Goal: Communication & Community: Ask a question

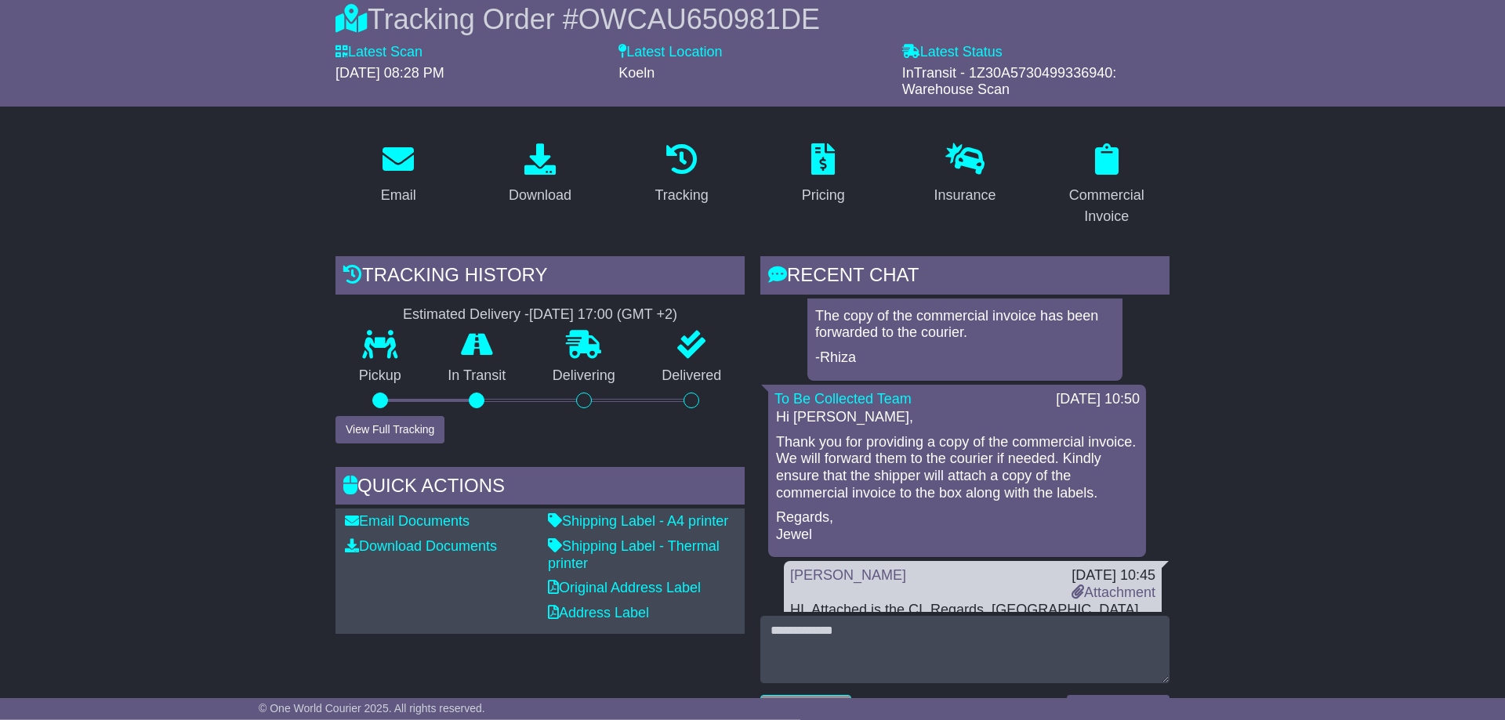
scroll to position [265, 0]
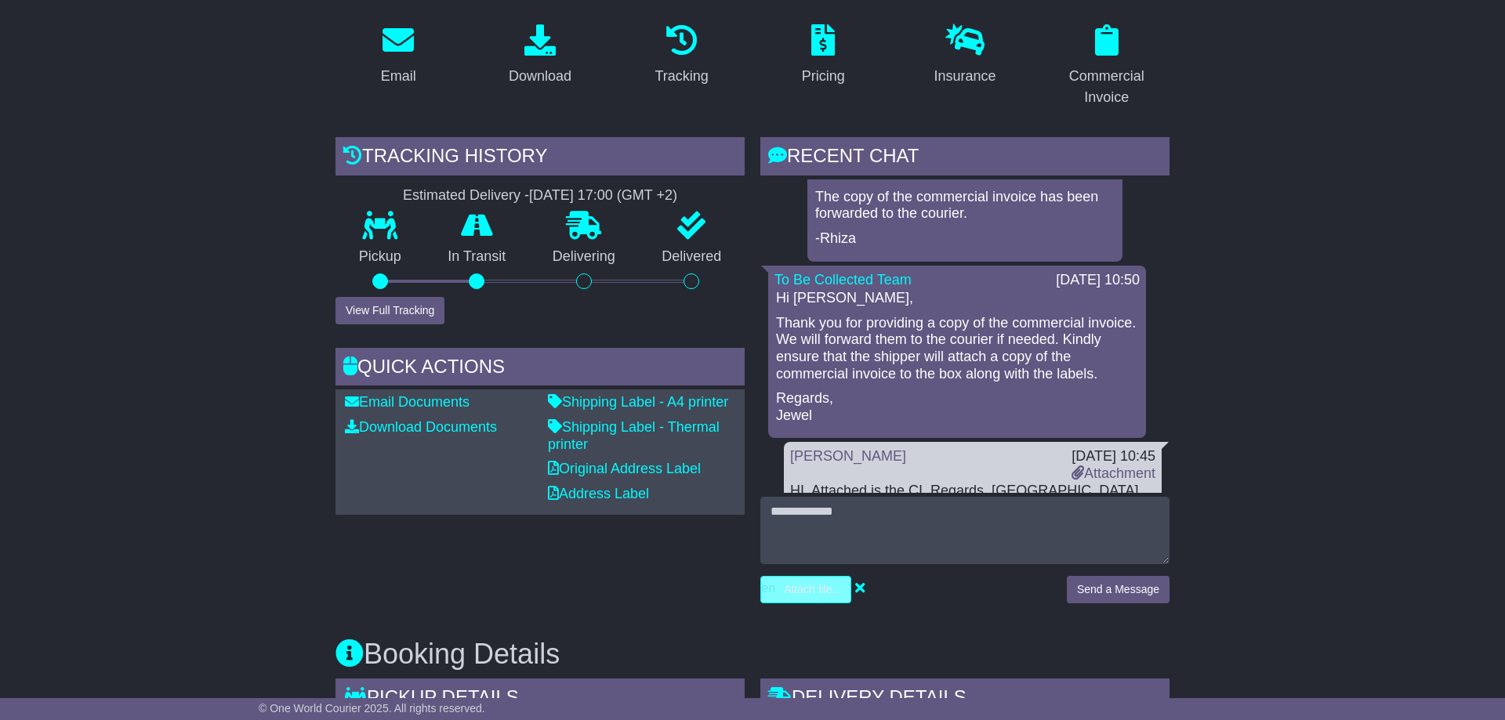
click at [811, 597] on input "file" at bounding box center [732, 590] width 238 height 26
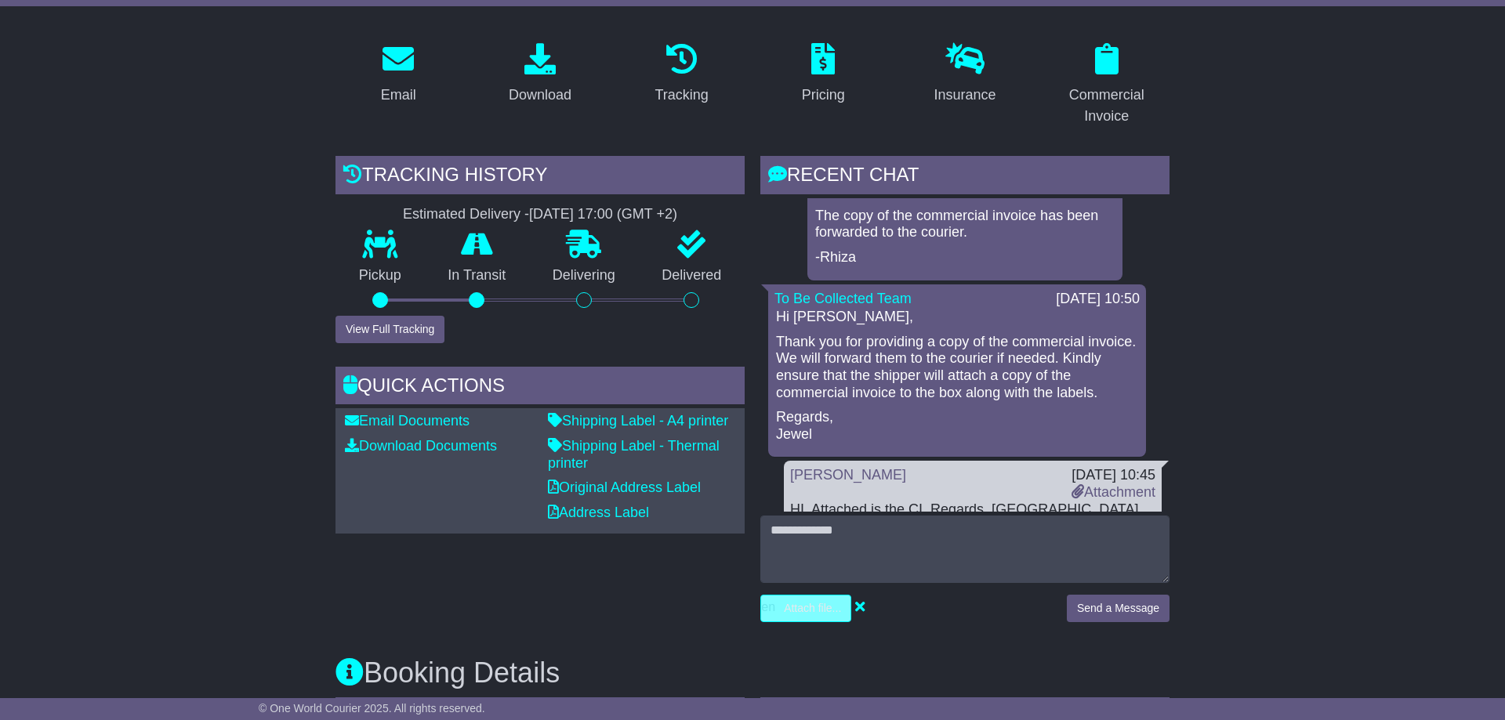
scroll to position [105, 0]
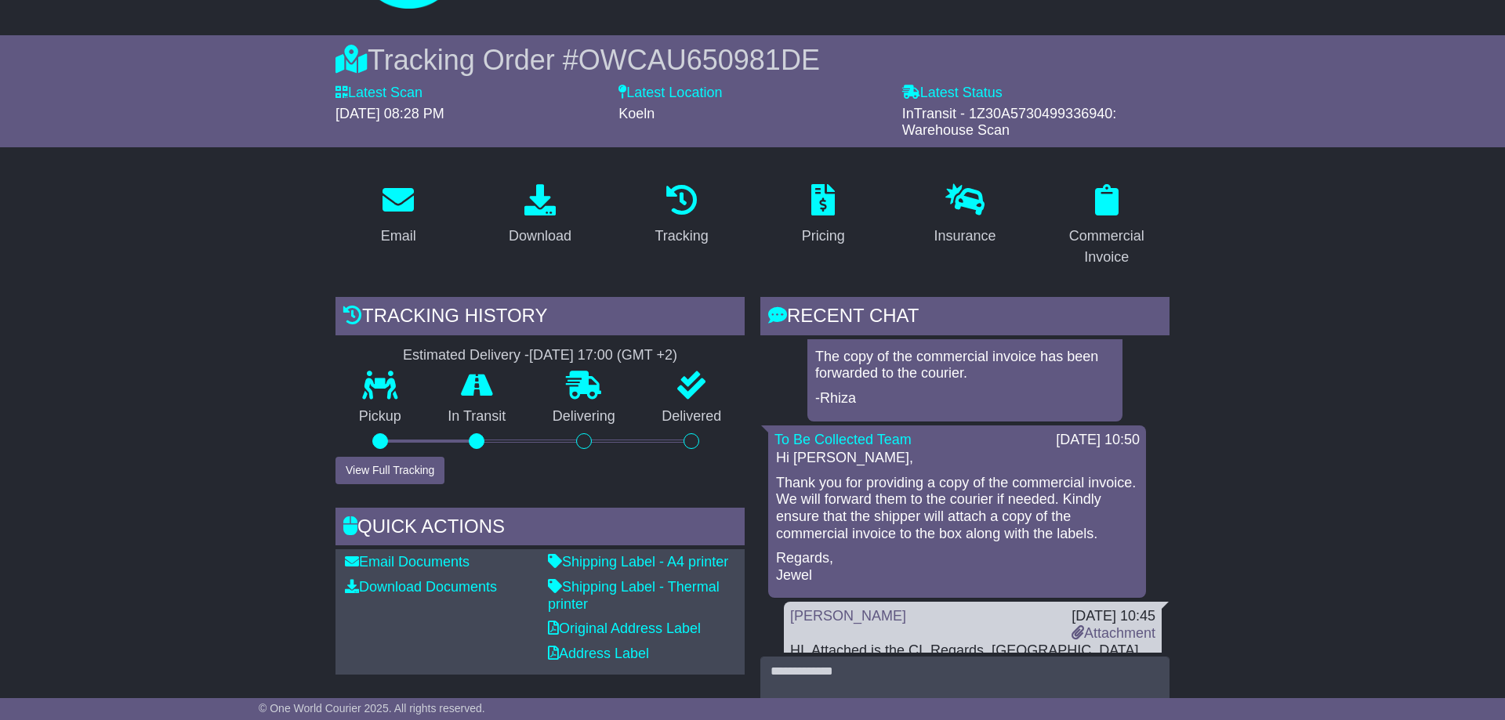
type input "**********"
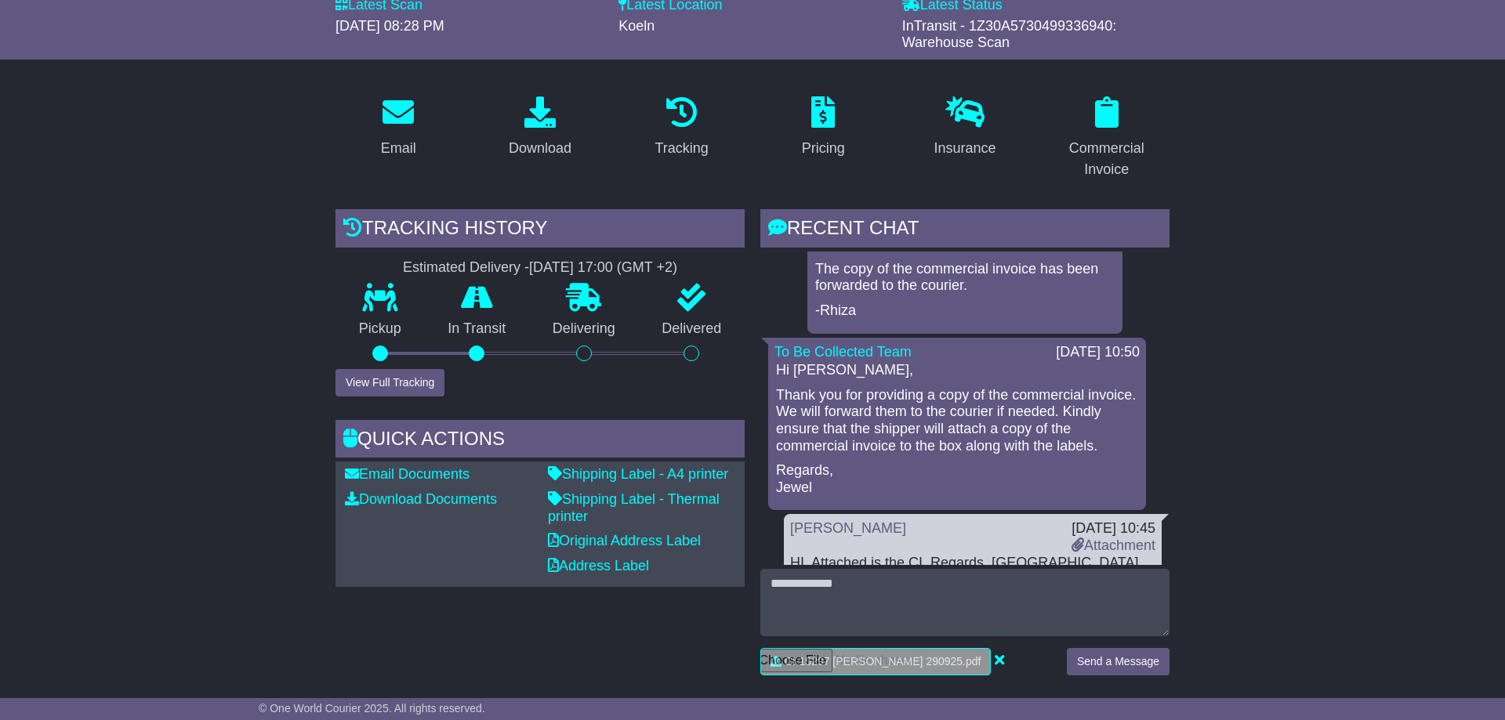
scroll to position [425, 0]
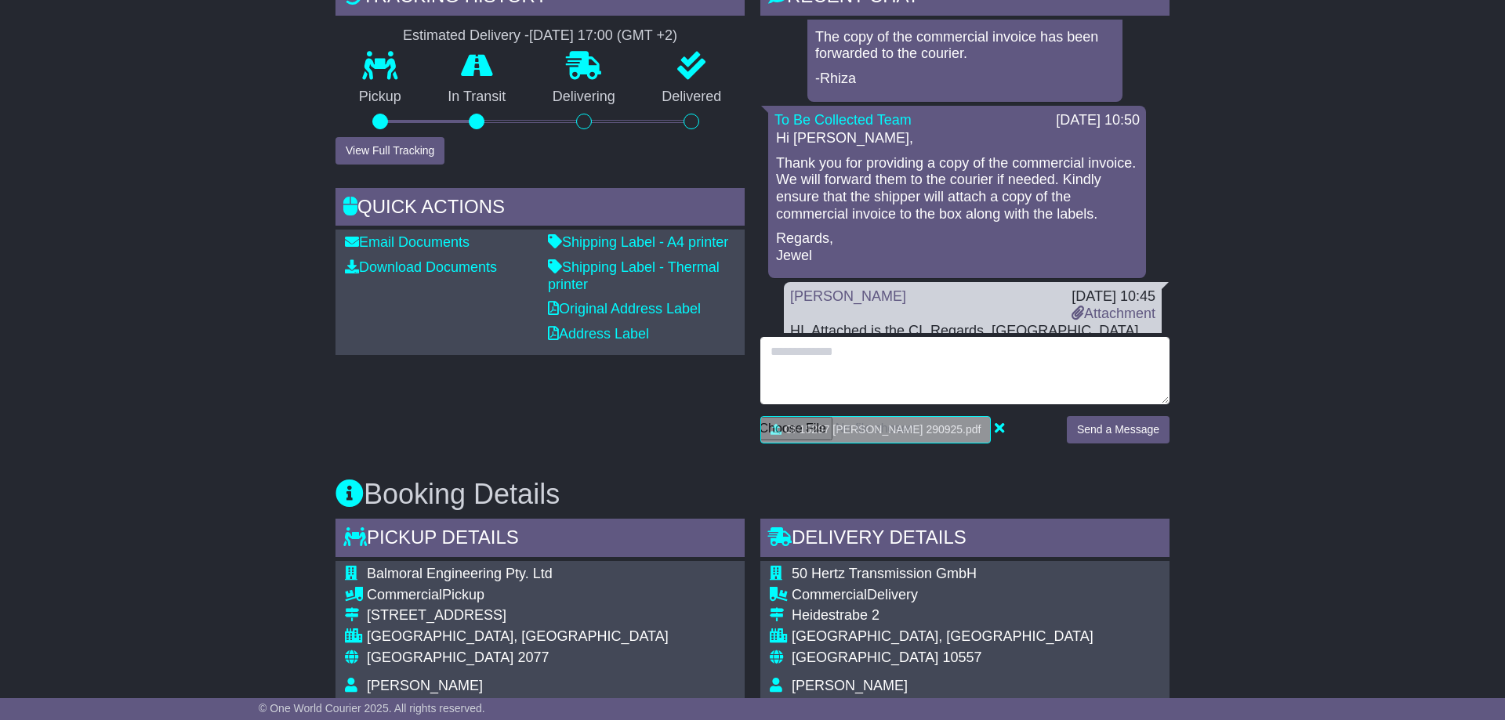
click at [819, 367] on textarea at bounding box center [964, 370] width 409 height 67
type textarea "*"
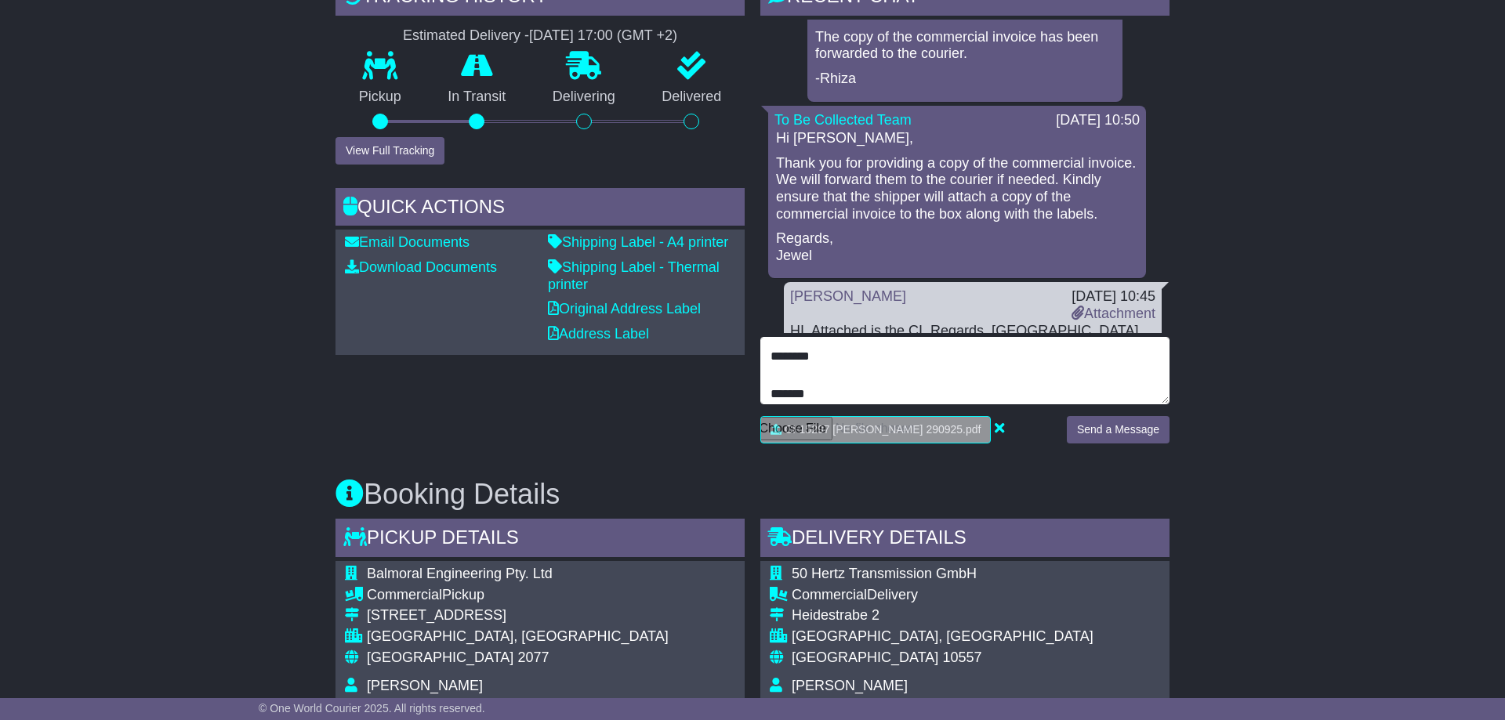
type textarea "**********"
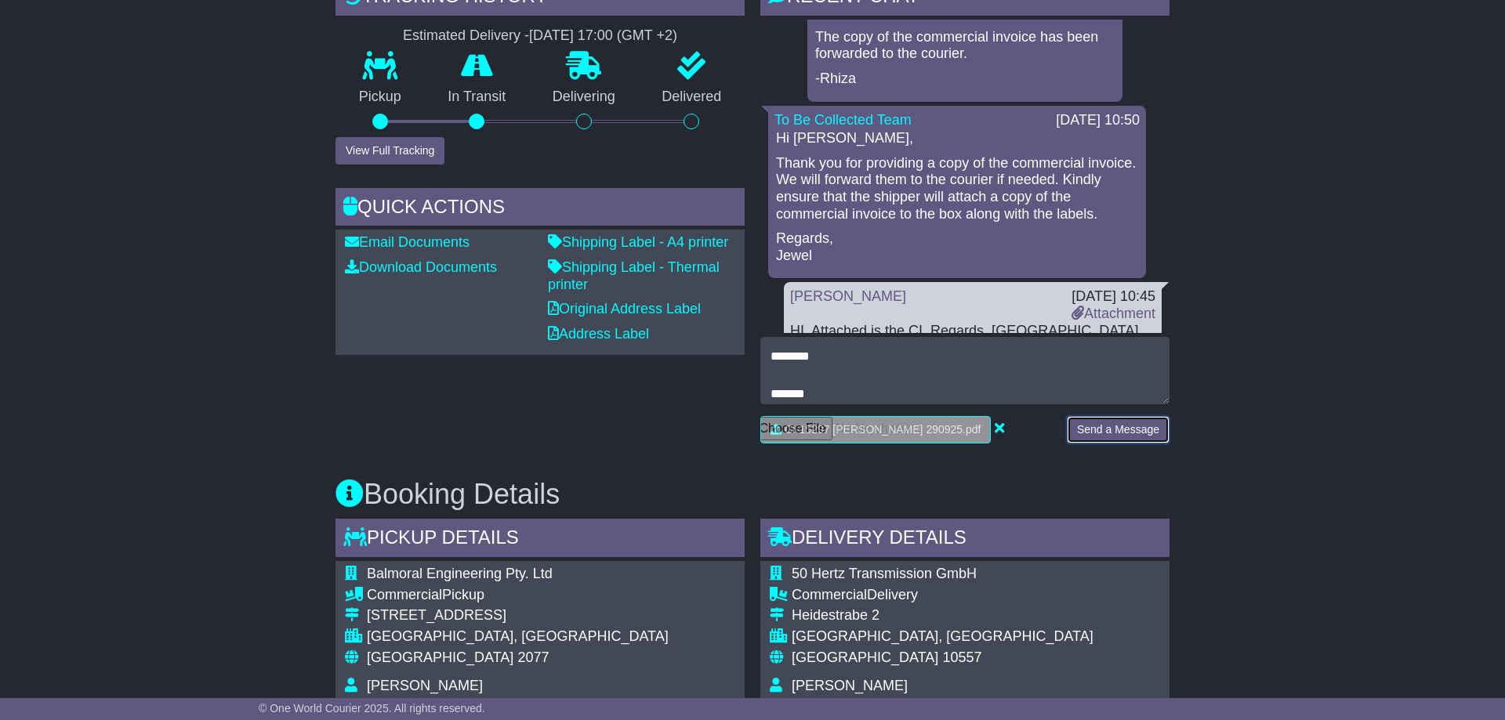
click at [1131, 430] on button "Send a Message" at bounding box center [1118, 429] width 103 height 27
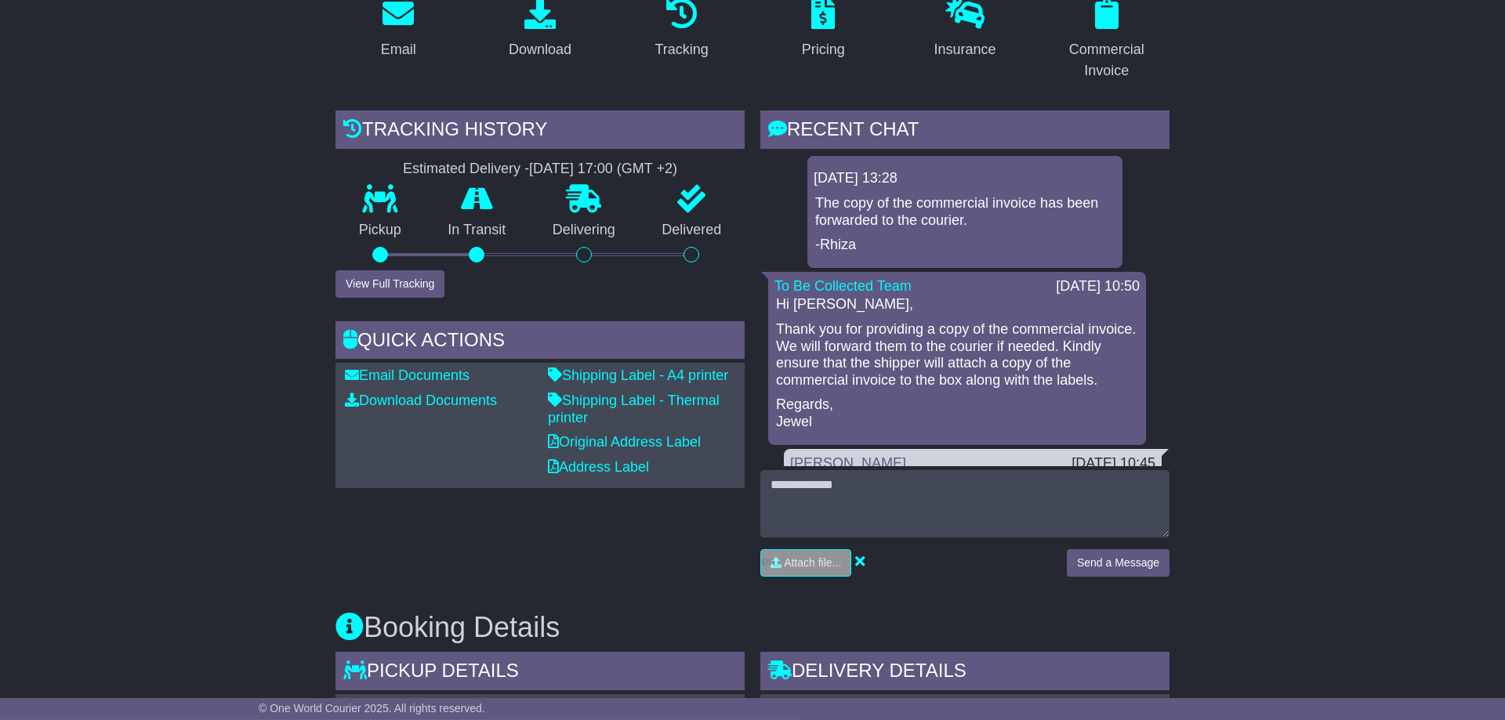
scroll to position [400, 0]
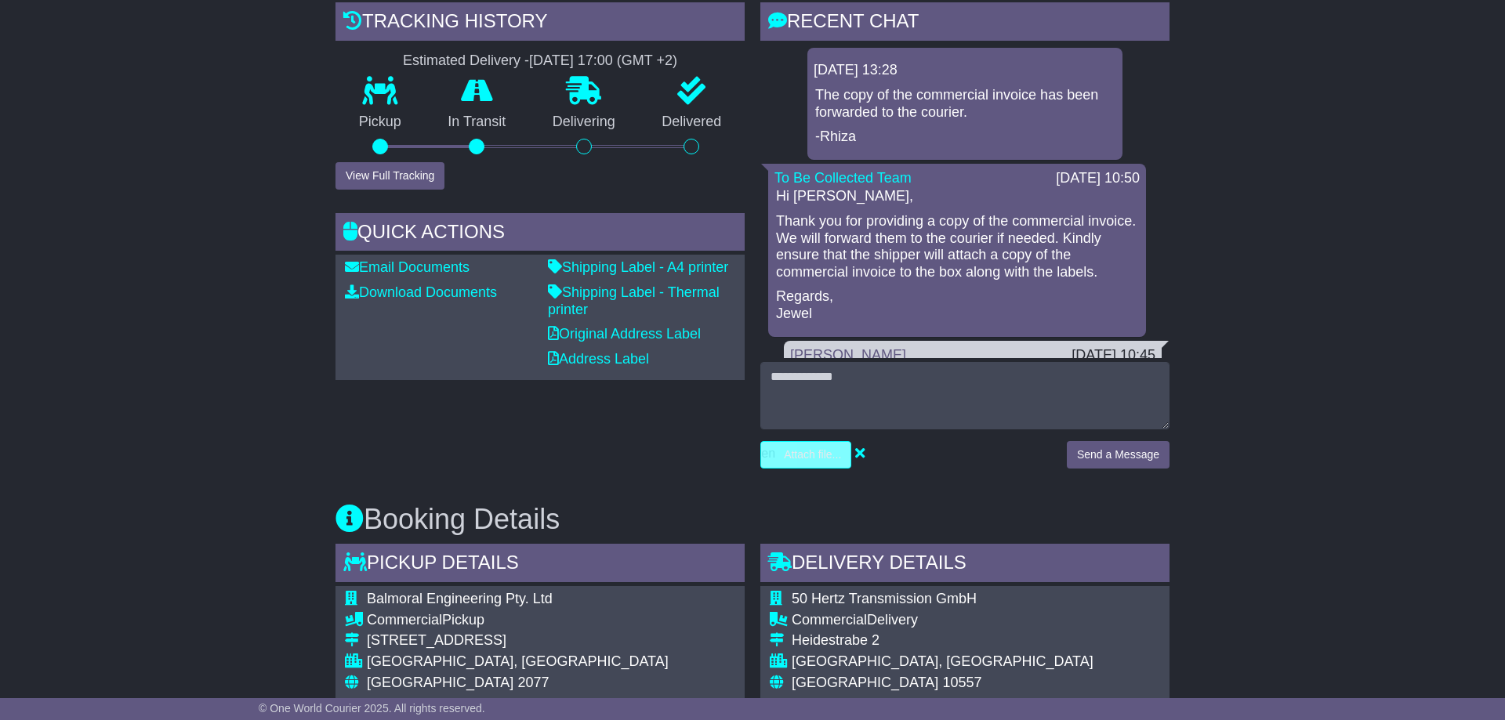
click at [810, 456] on input "file" at bounding box center [732, 455] width 238 height 26
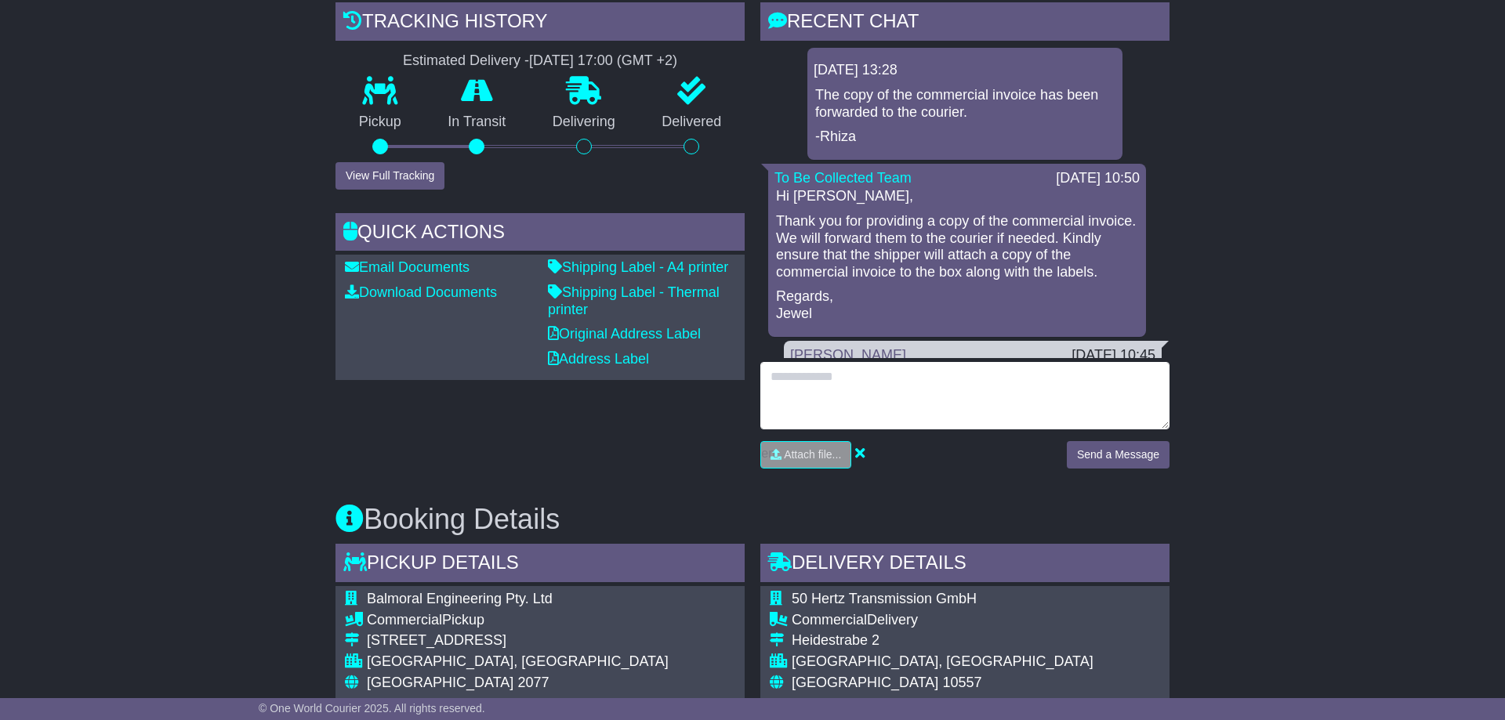
click at [887, 394] on textarea at bounding box center [964, 395] width 409 height 67
click at [814, 414] on textarea at bounding box center [964, 395] width 409 height 67
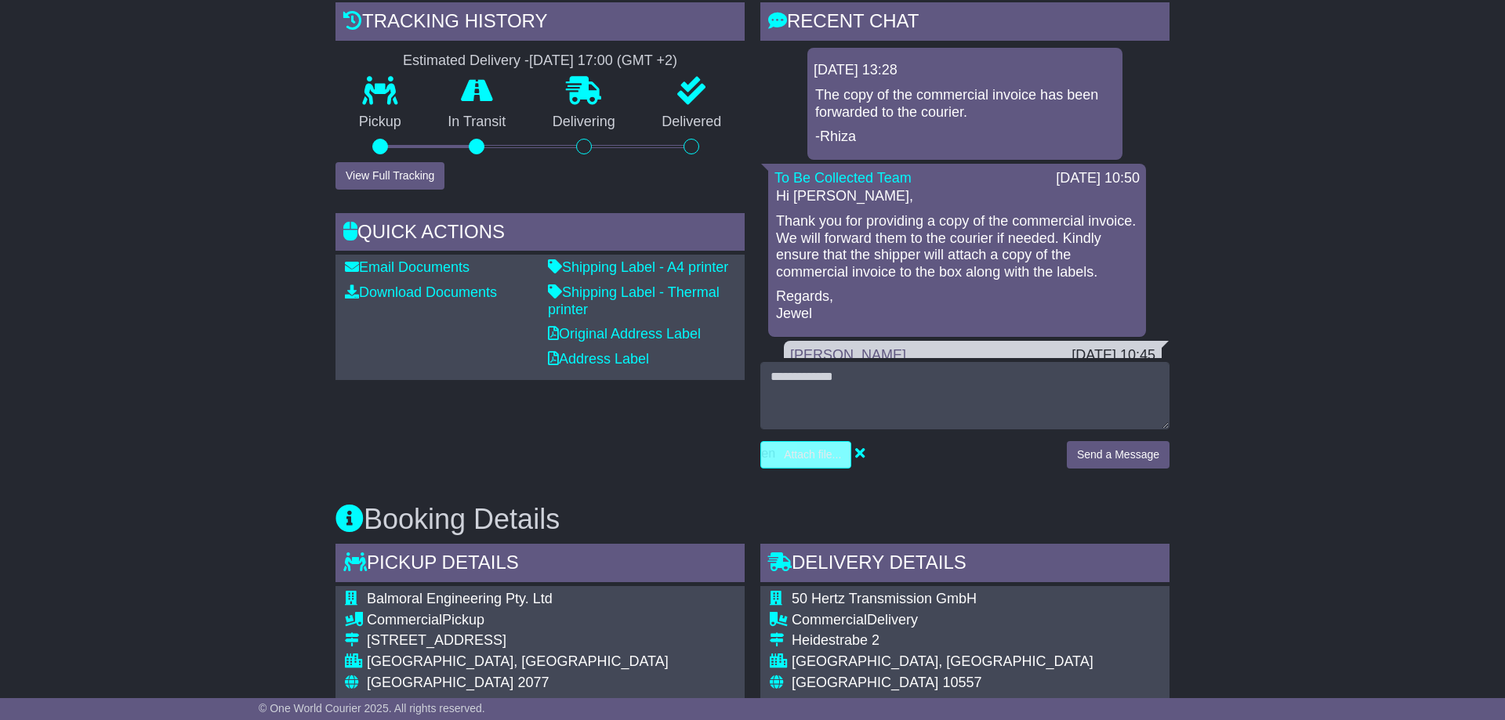
click at [811, 458] on input "file" at bounding box center [732, 455] width 238 height 26
type input "**********"
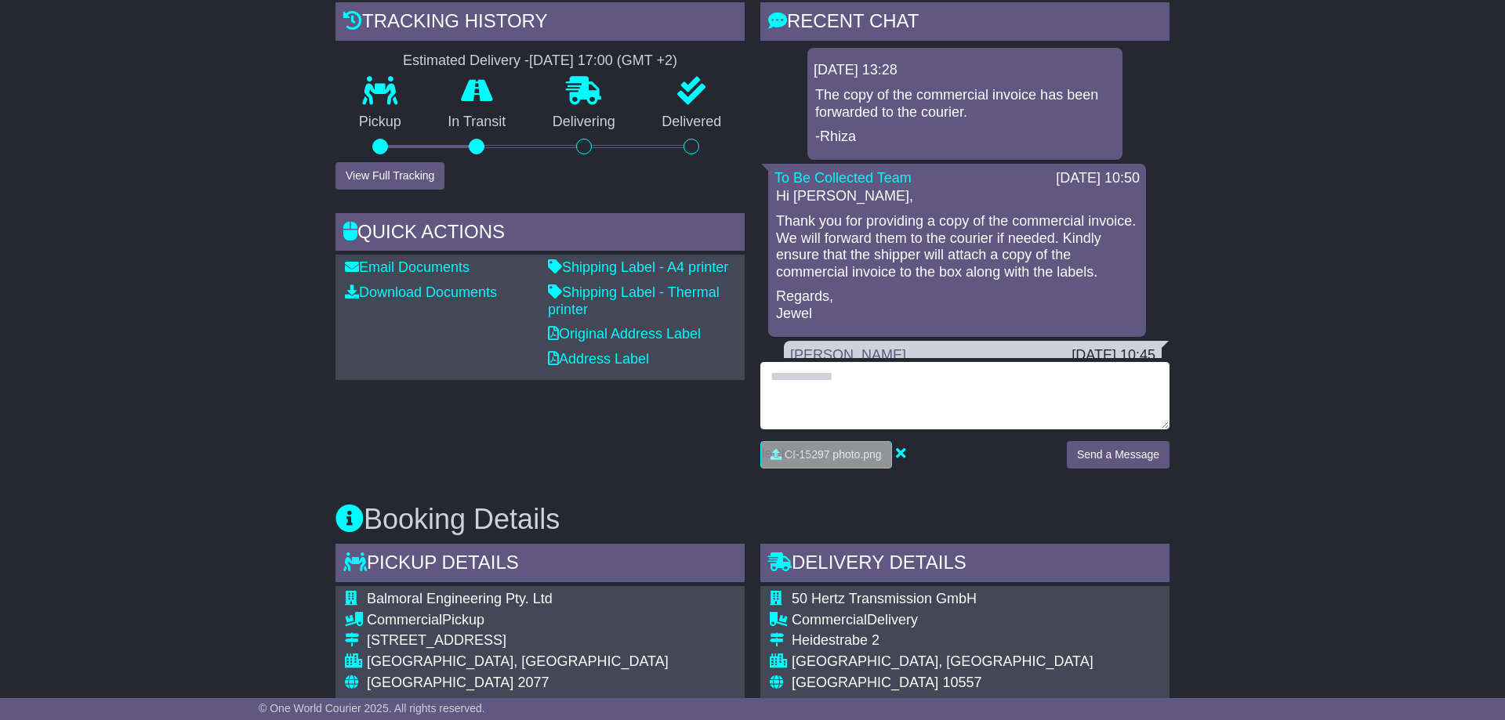
click at [845, 386] on textarea at bounding box center [964, 395] width 409 height 67
type textarea "**********"
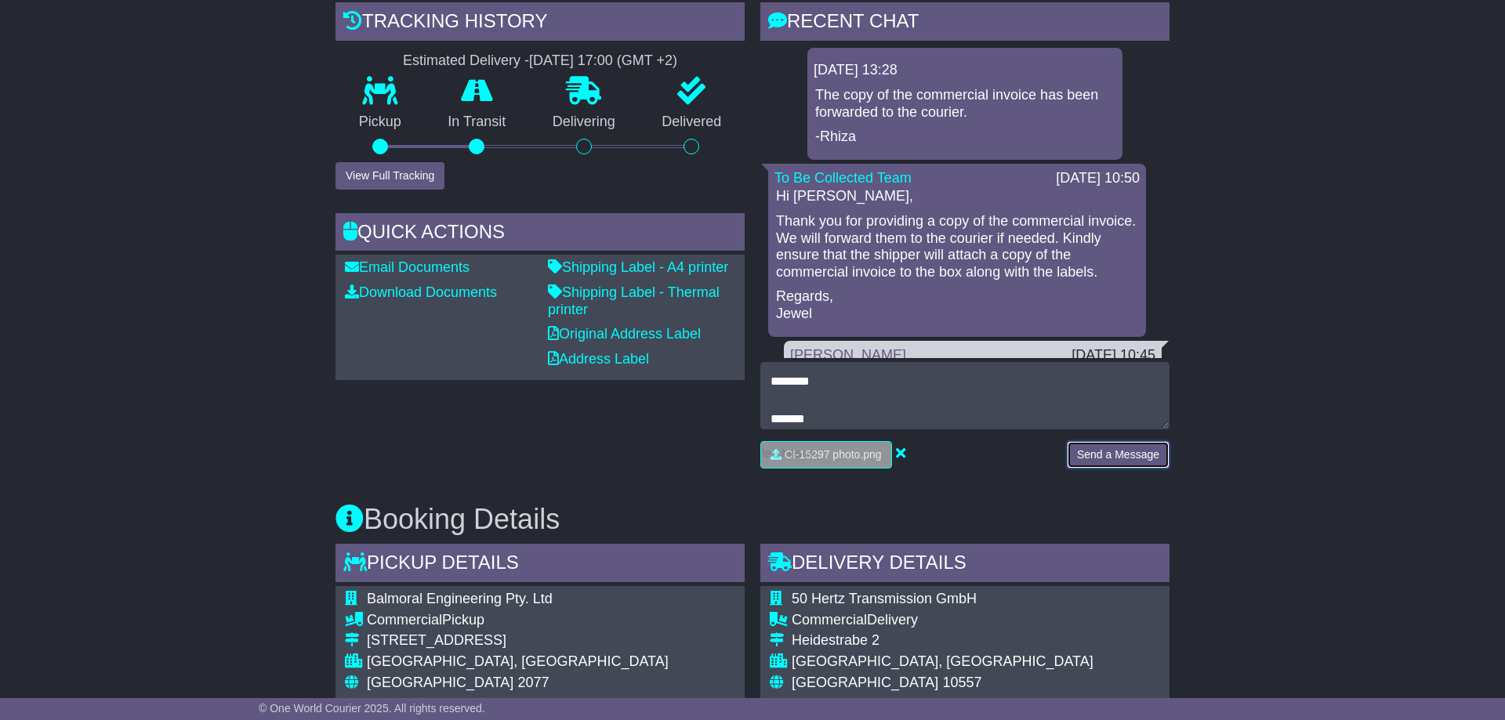
click at [1116, 457] on button "Send a Message" at bounding box center [1118, 454] width 103 height 27
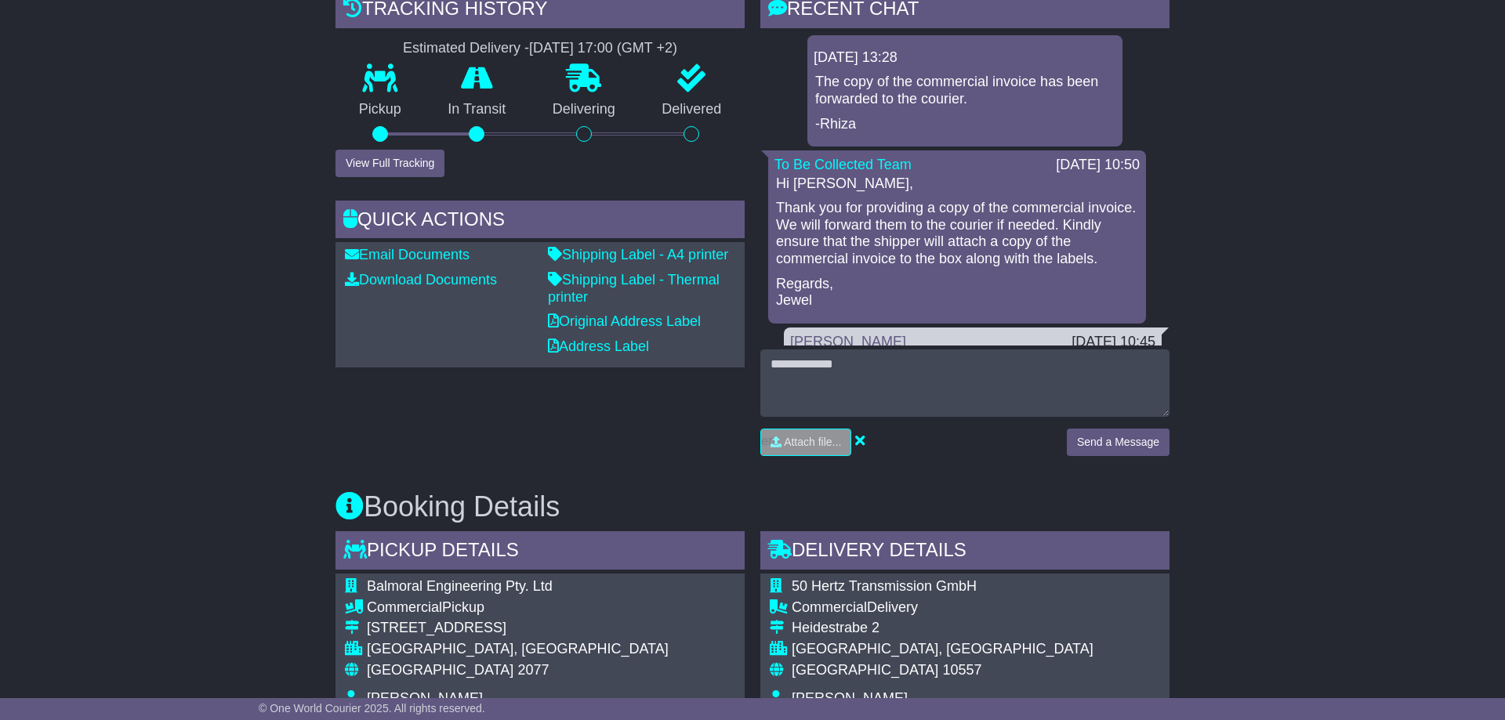
scroll to position [480, 0]
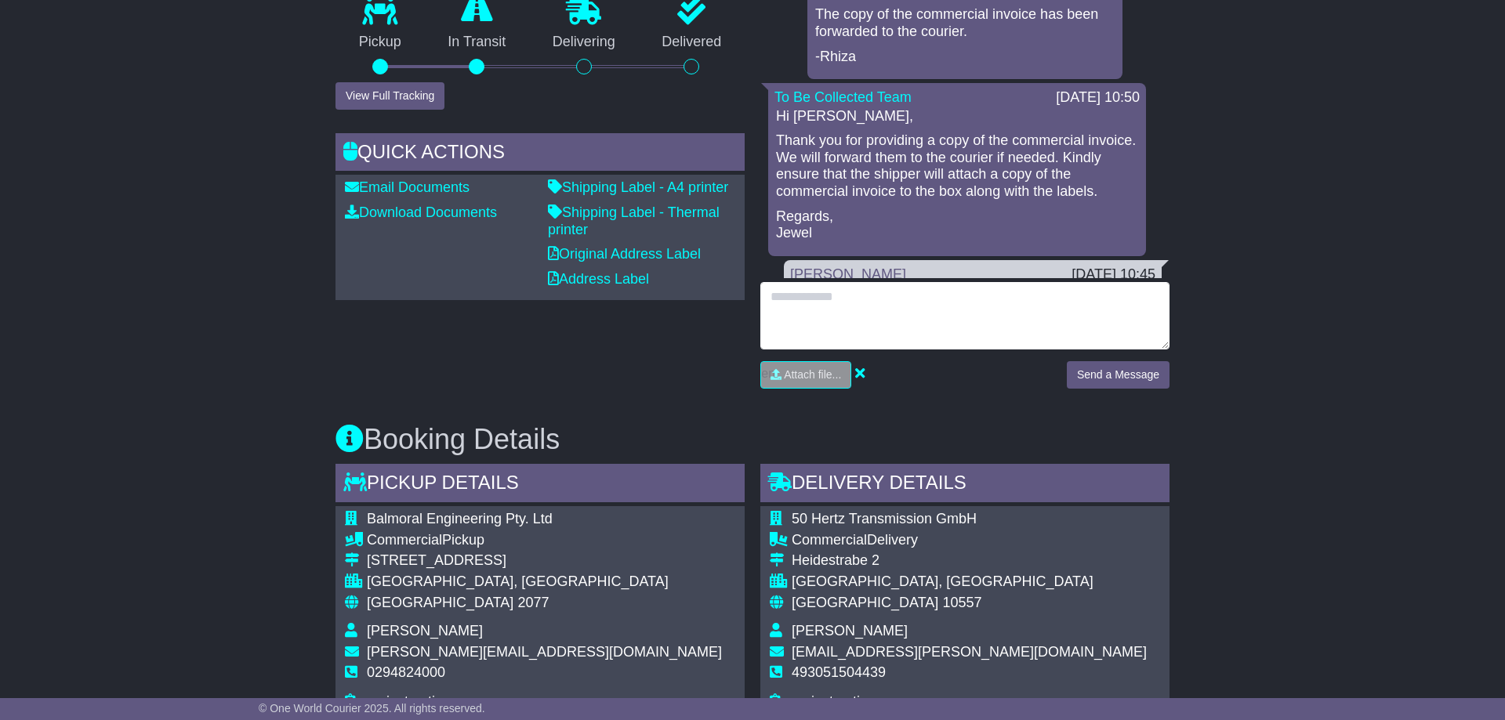
click at [909, 302] on textarea at bounding box center [964, 315] width 409 height 67
type textarea "*"
type textarea "**********"
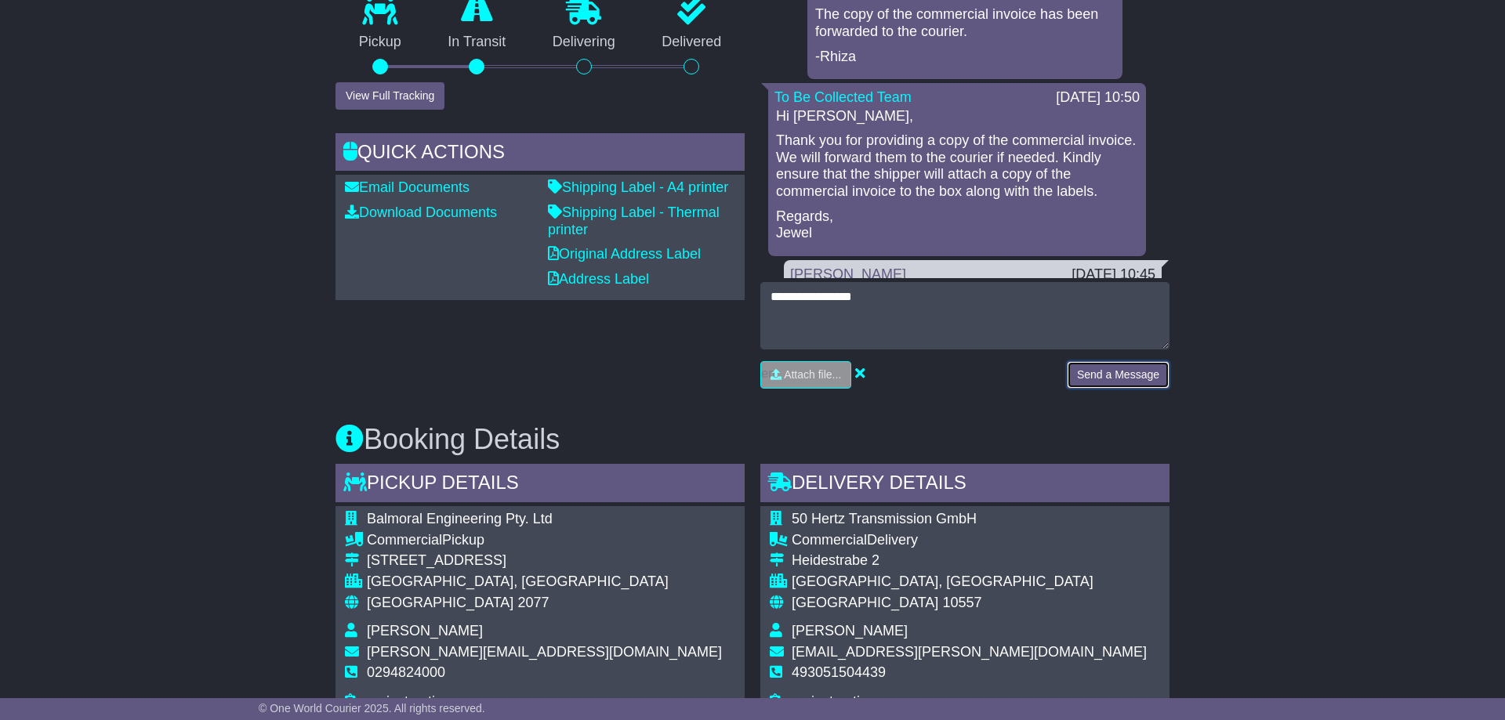
click at [1083, 383] on button "Send a Message" at bounding box center [1118, 374] width 103 height 27
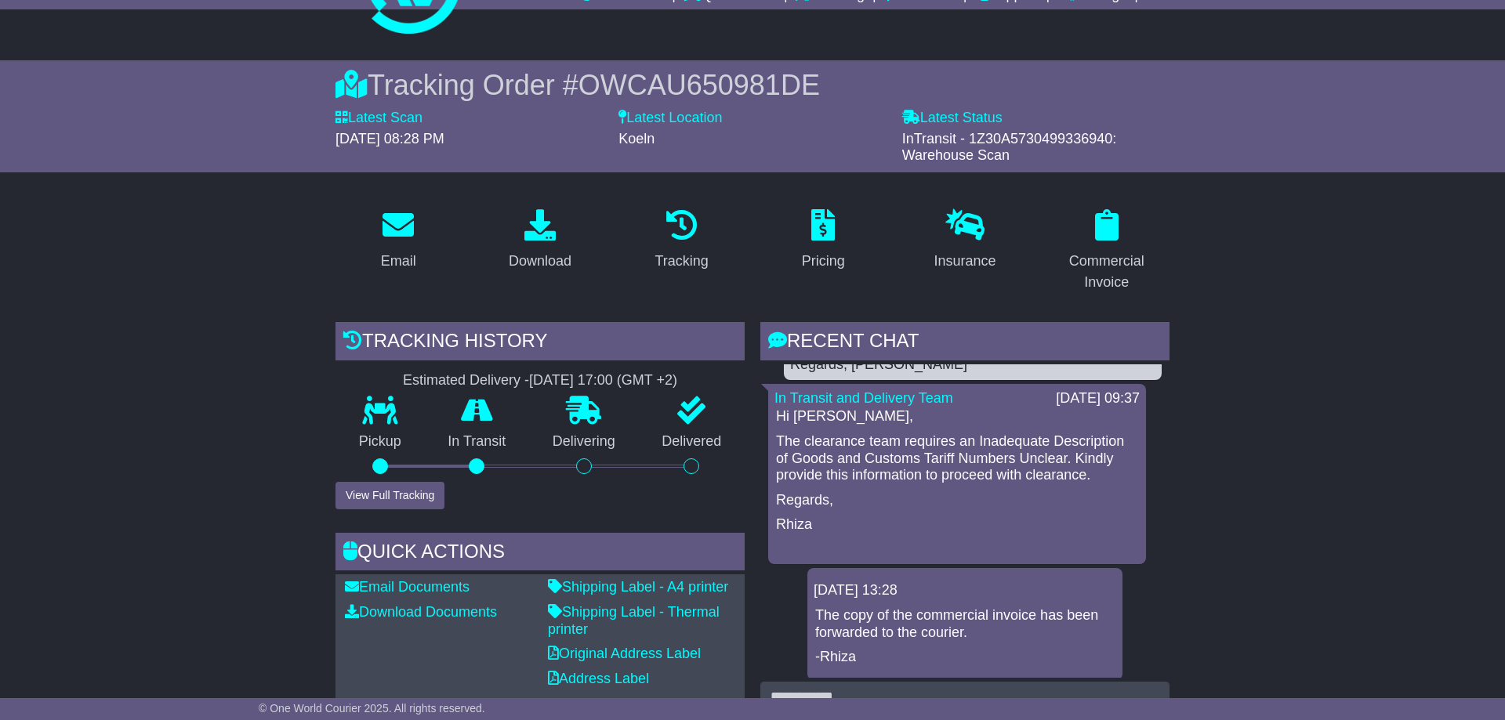
scroll to position [0, 0]
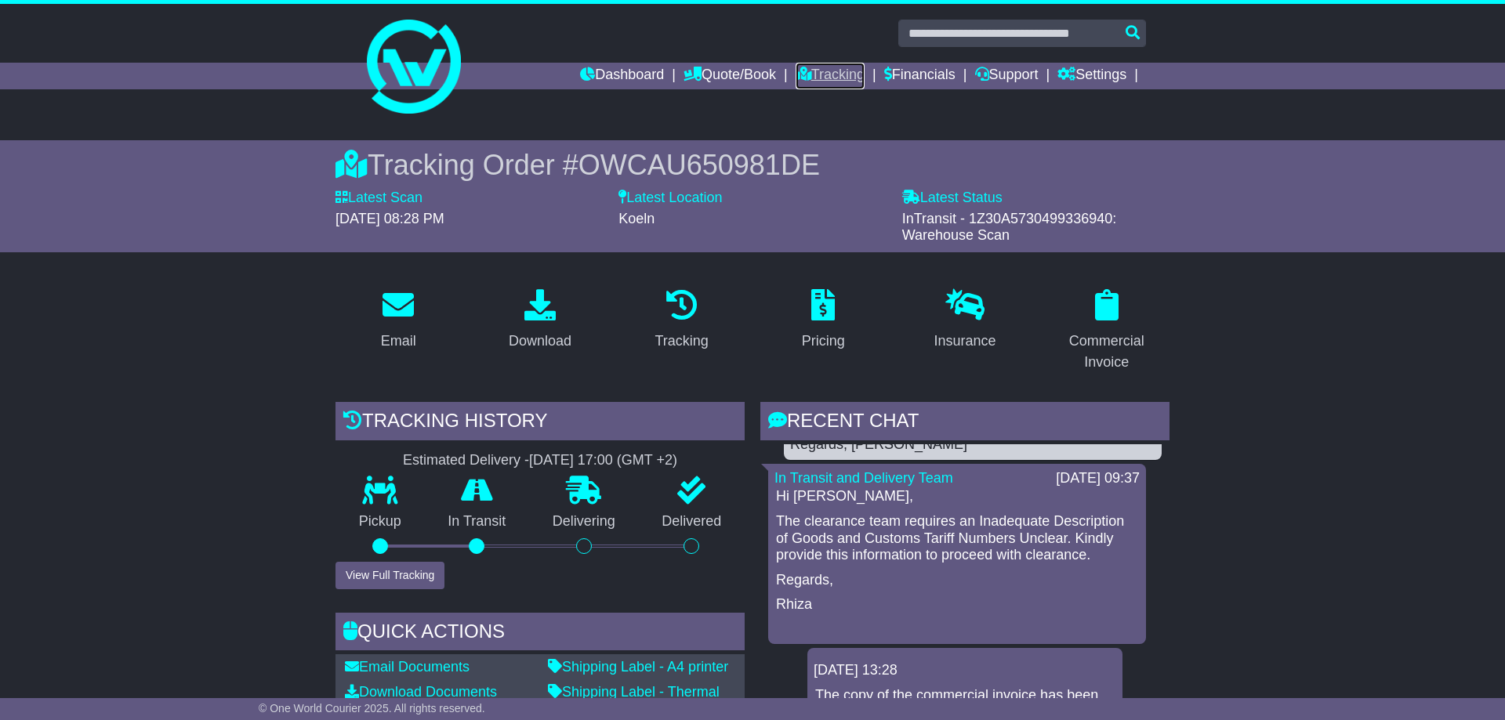
click at [805, 79] on link "Tracking" at bounding box center [830, 76] width 69 height 27
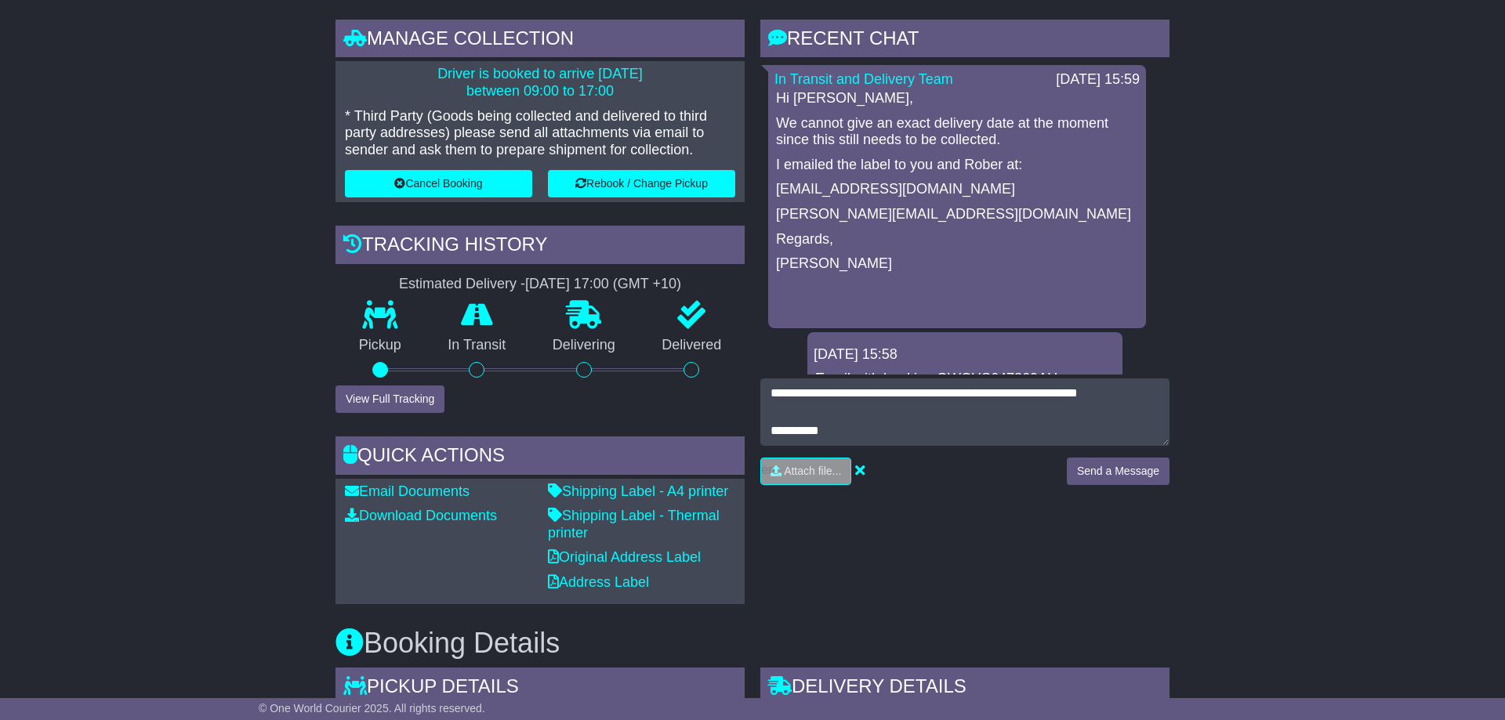
scroll to position [71, 0]
type textarea "**********"
click at [1110, 477] on button "Send a Message" at bounding box center [1118, 471] width 103 height 27
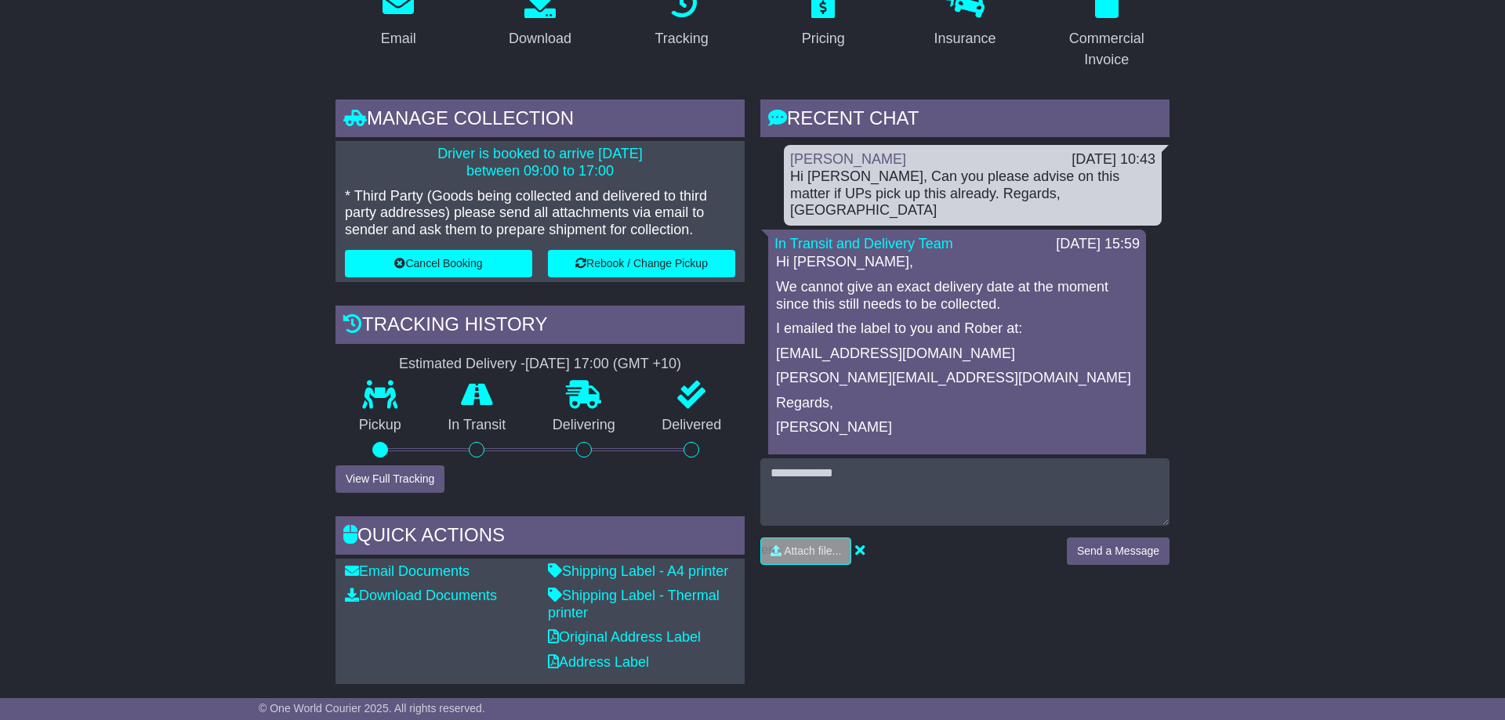
scroll to position [0, 0]
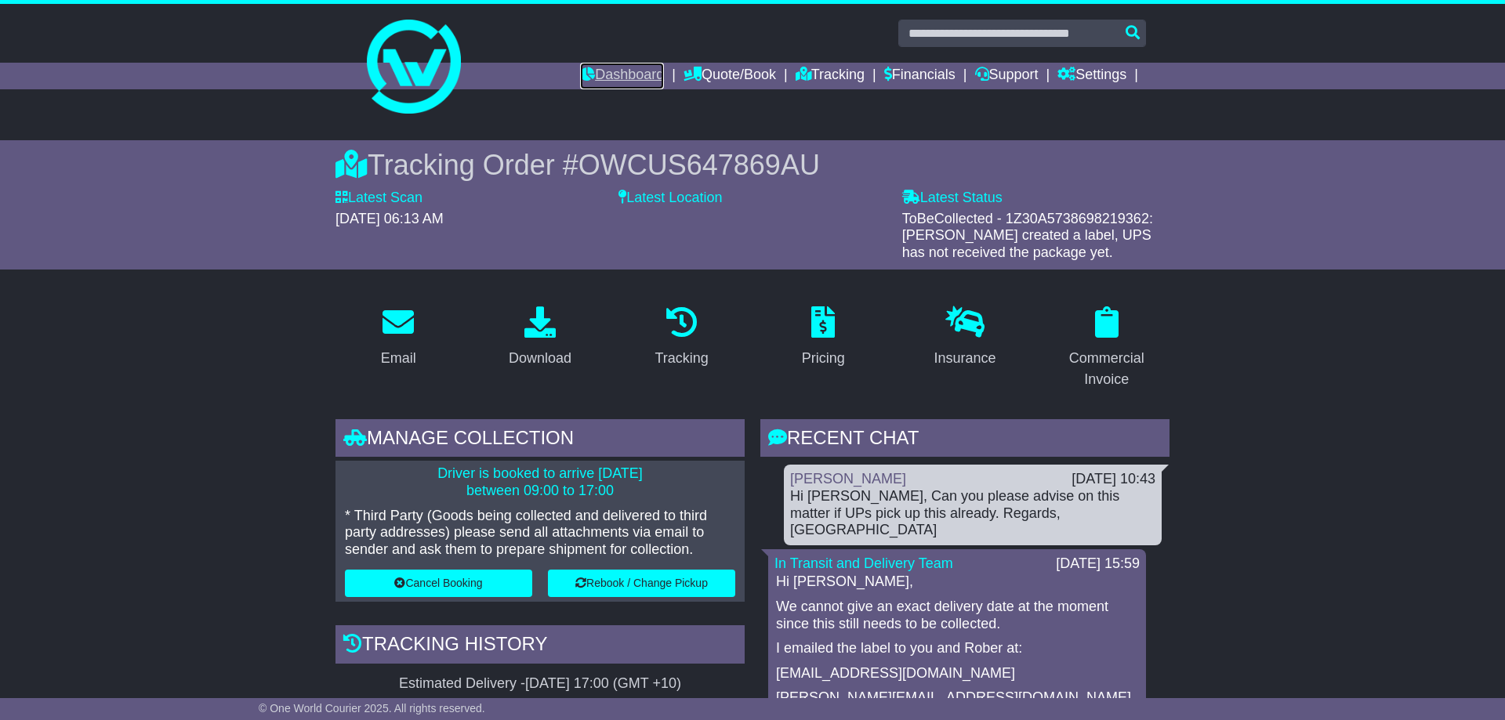
click at [607, 75] on link "Dashboard" at bounding box center [622, 76] width 84 height 27
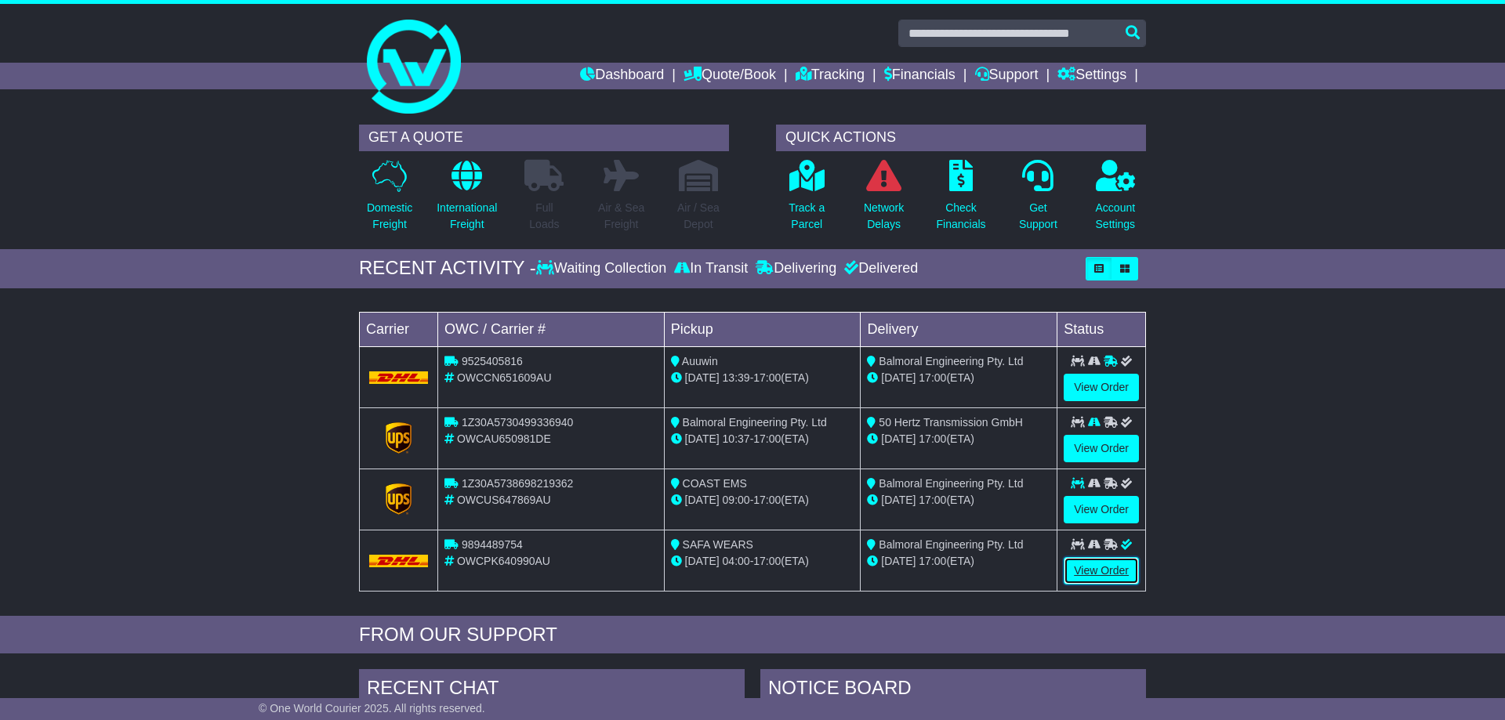
click at [1105, 577] on link "View Order" at bounding box center [1101, 570] width 75 height 27
click at [1113, 509] on link "View Order" at bounding box center [1101, 509] width 75 height 27
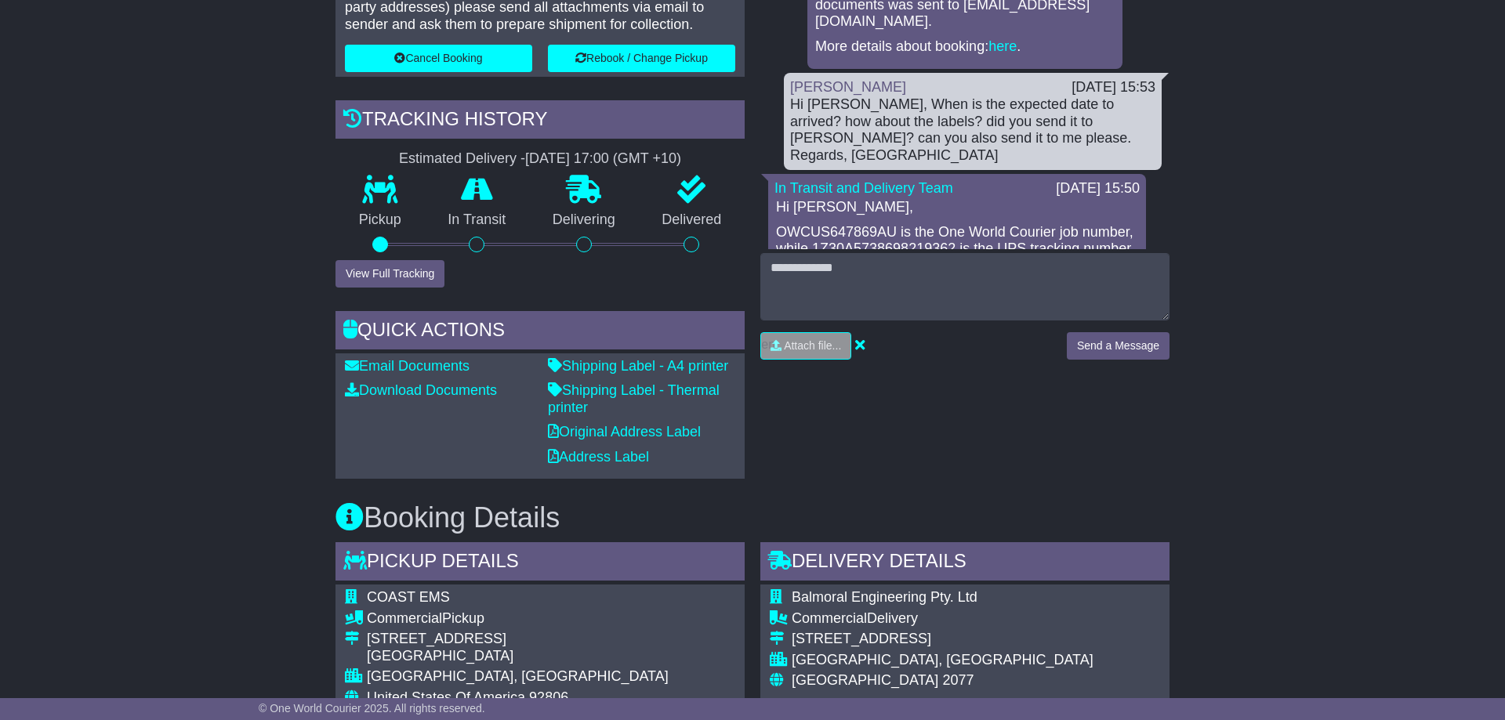
scroll to position [560, 0]
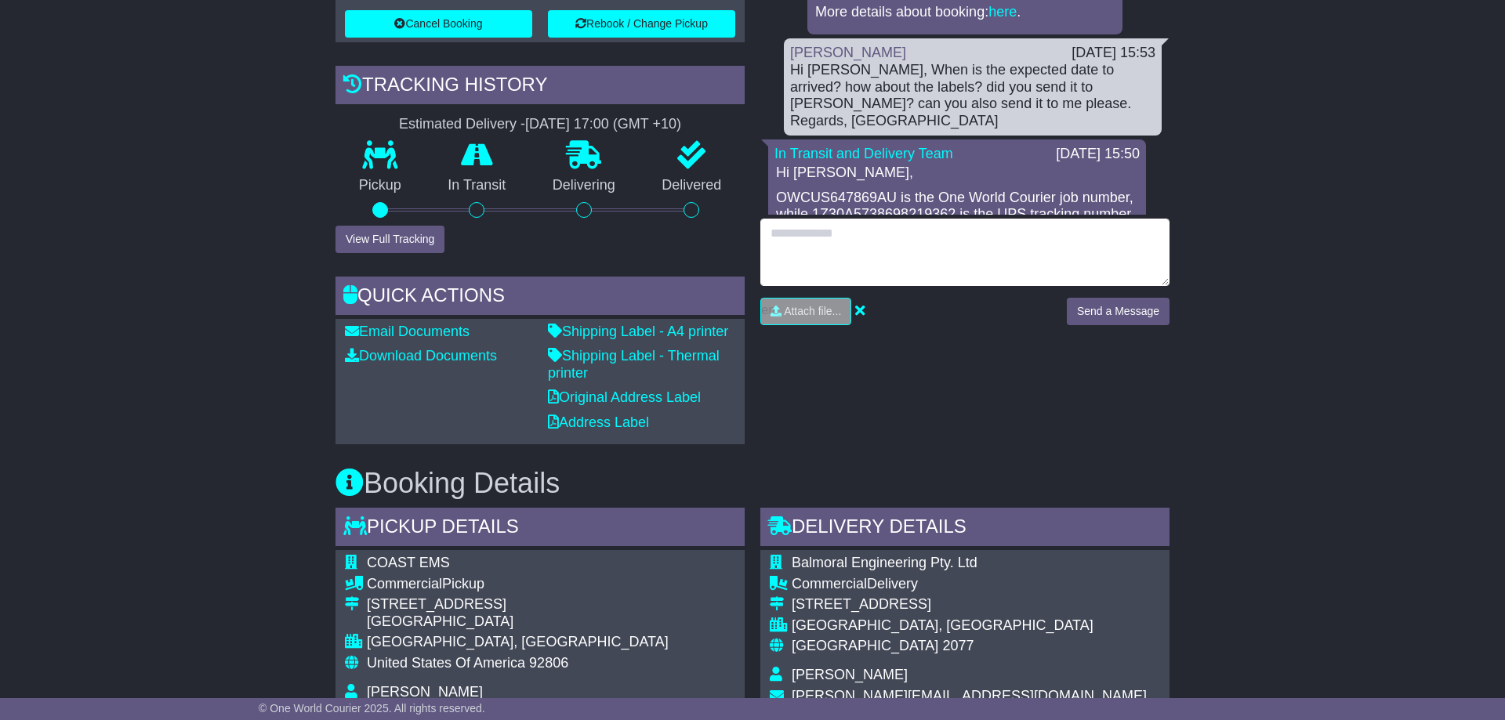
click at [869, 243] on textarea at bounding box center [964, 252] width 409 height 67
type textarea "**********"
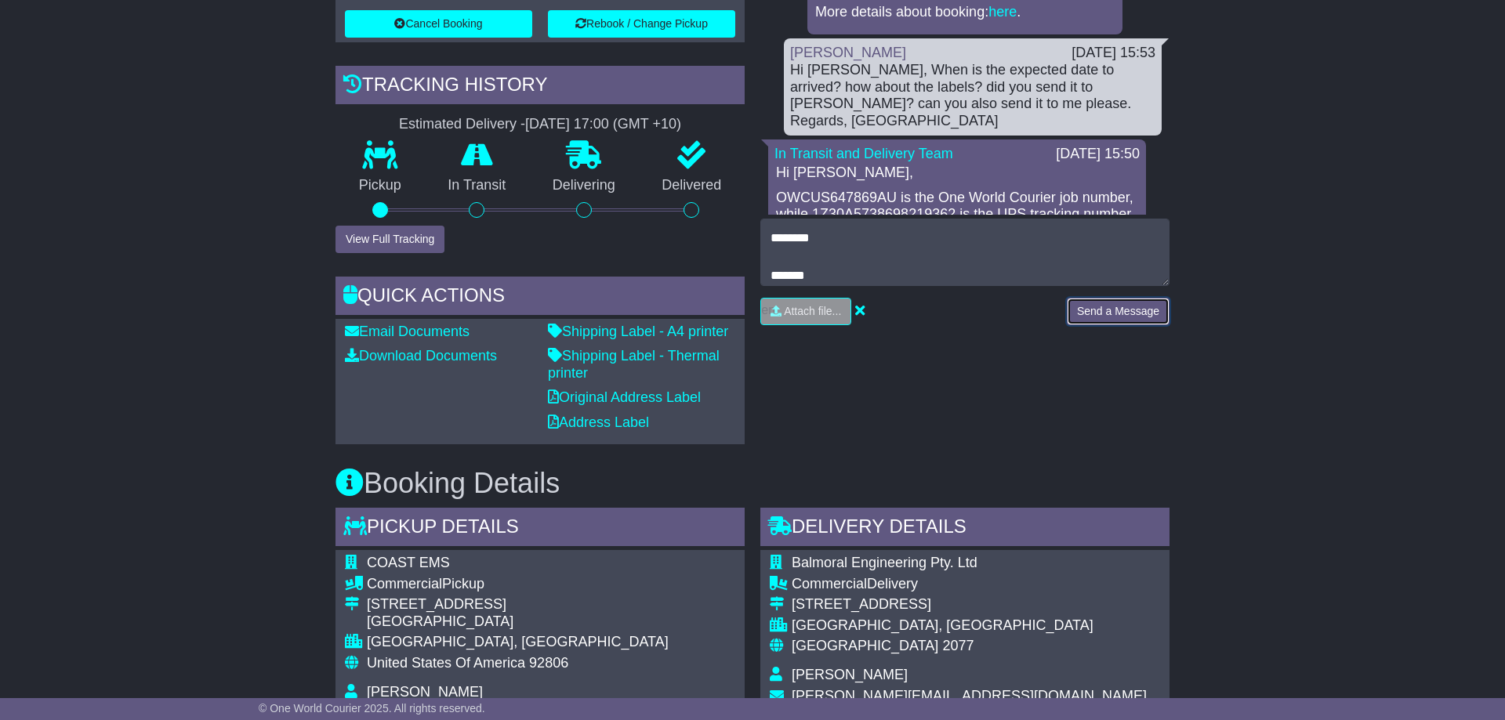
click at [1159, 321] on button "Send a Message" at bounding box center [1118, 311] width 103 height 27
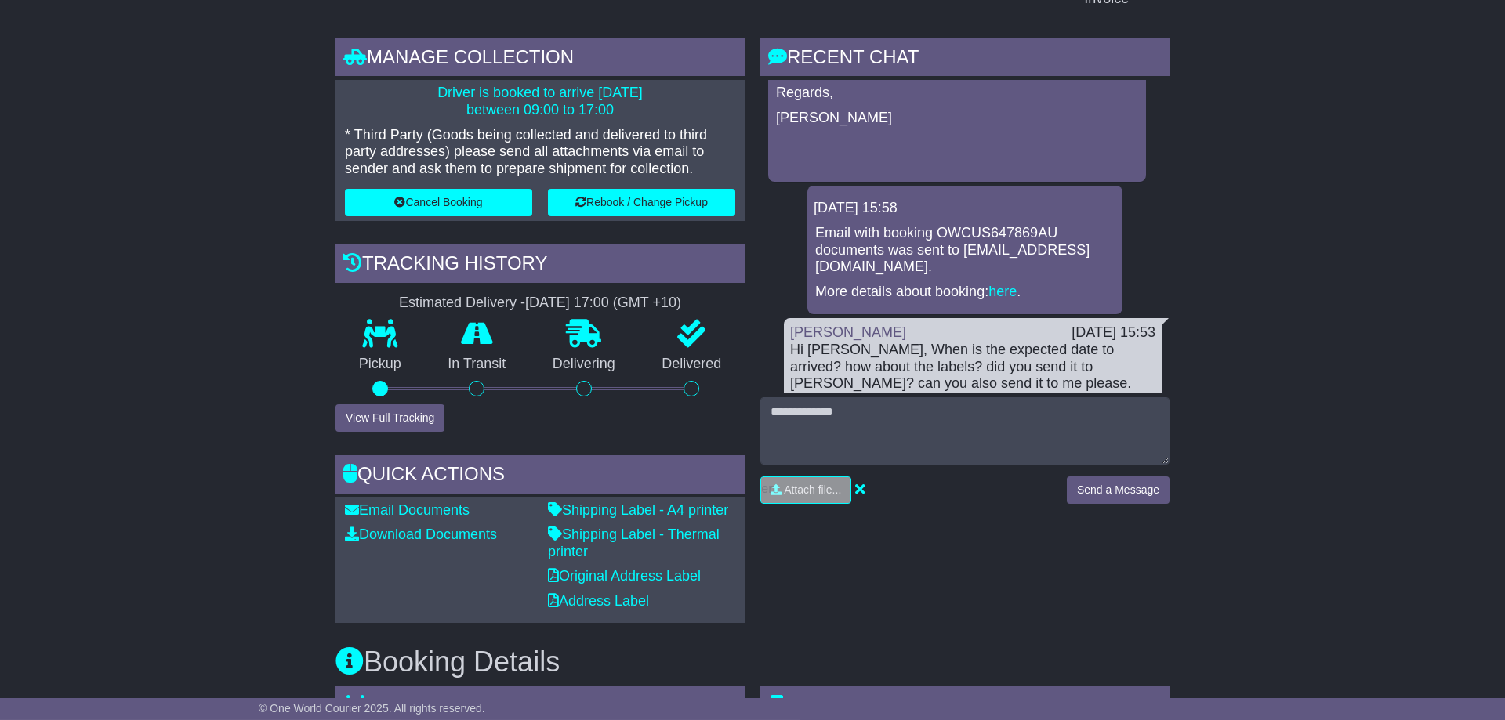
scroll to position [320, 0]
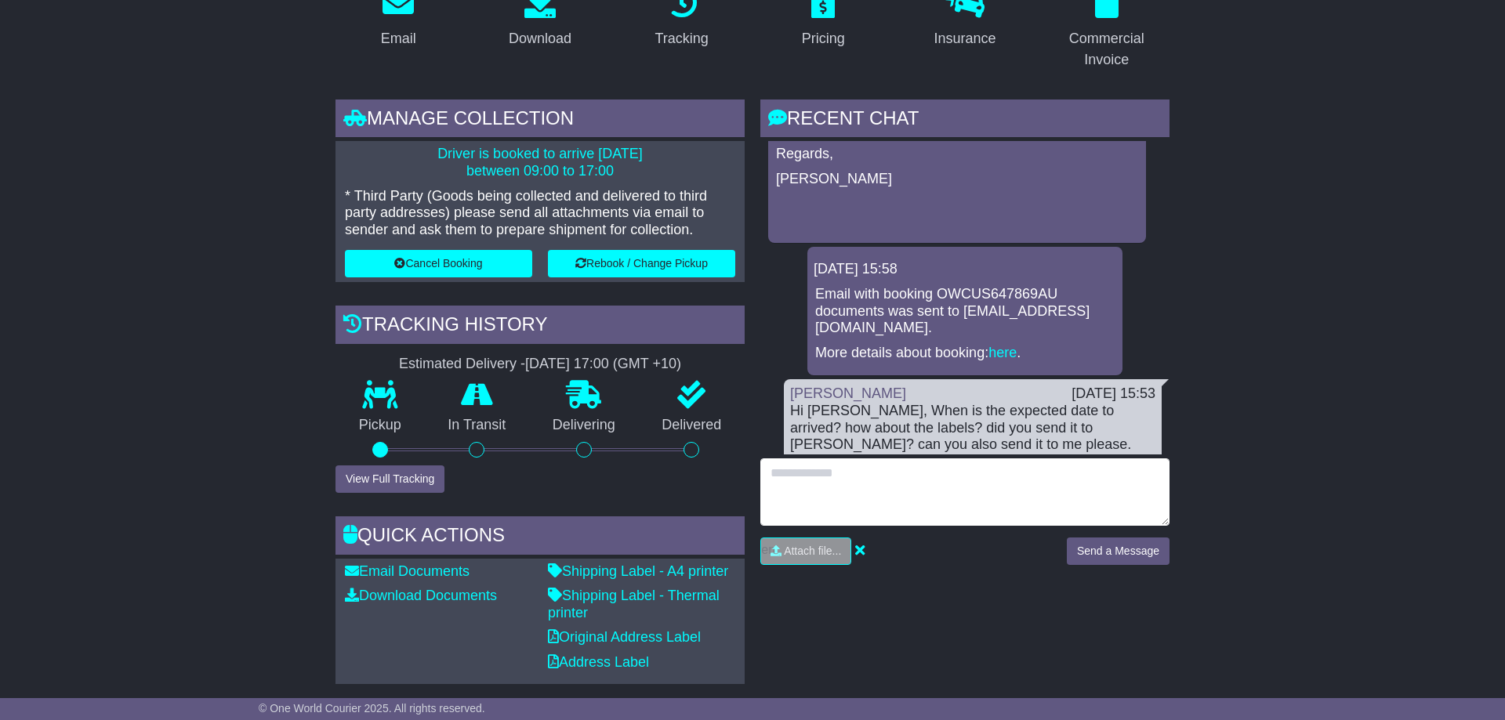
click at [945, 488] on textarea at bounding box center [964, 492] width 409 height 67
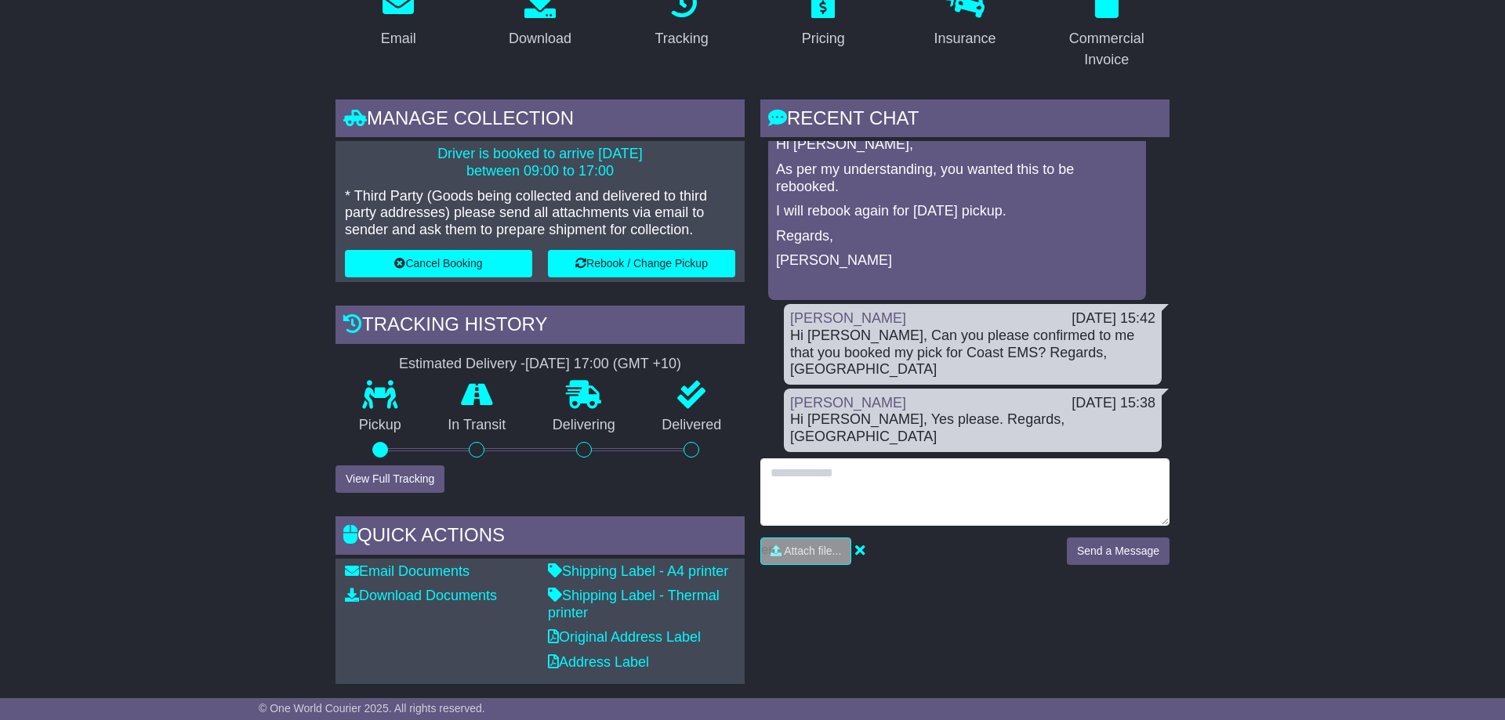
scroll to position [1975, 0]
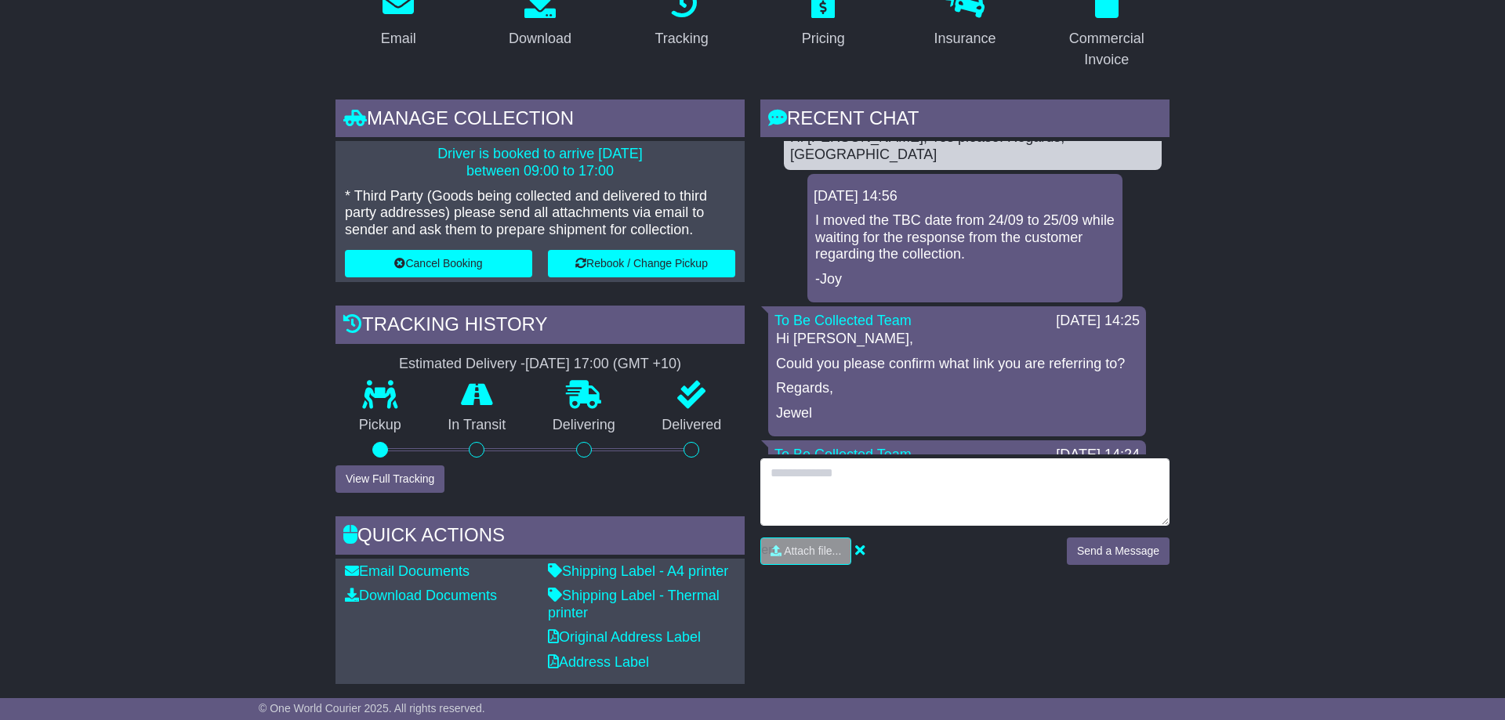
click at [869, 494] on textarea at bounding box center [964, 492] width 409 height 67
type textarea "**********"
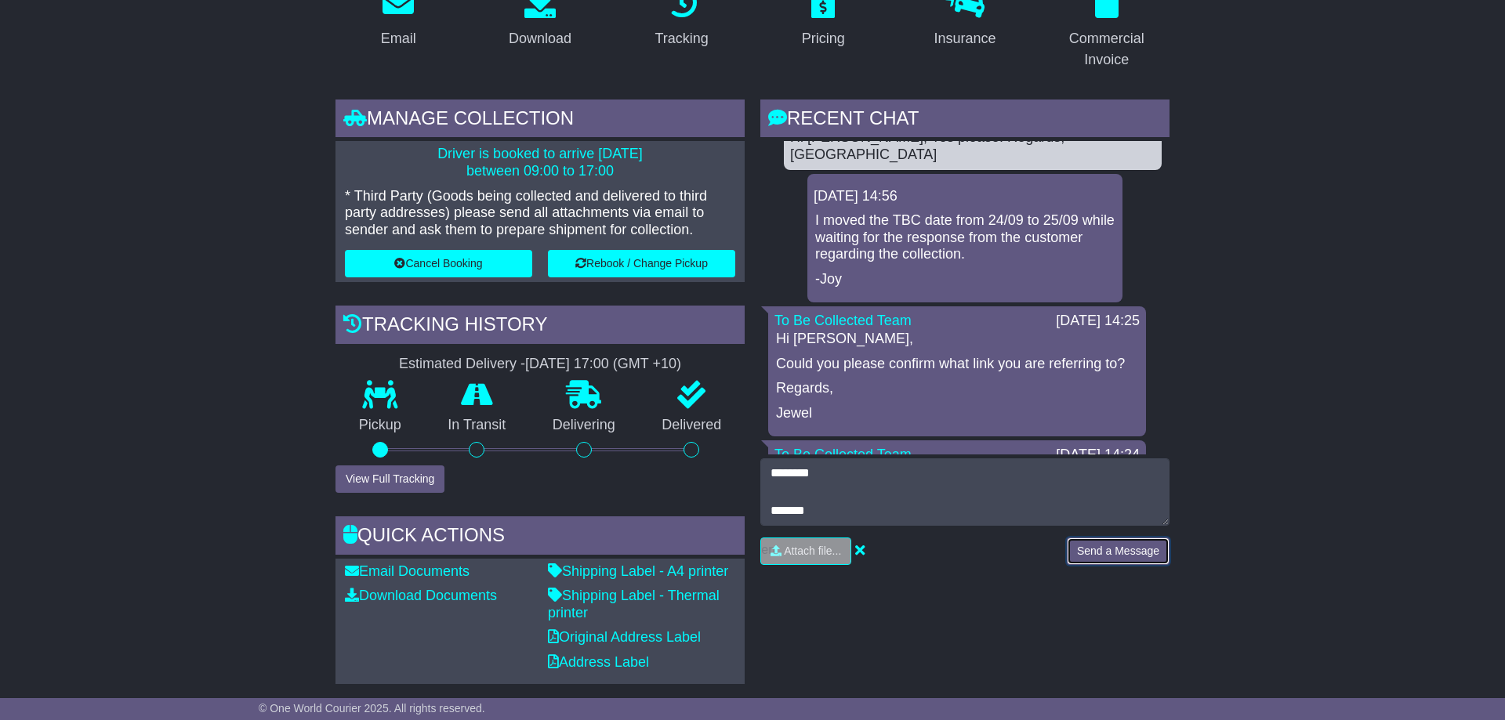
click at [1152, 549] on button "Send a Message" at bounding box center [1118, 551] width 103 height 27
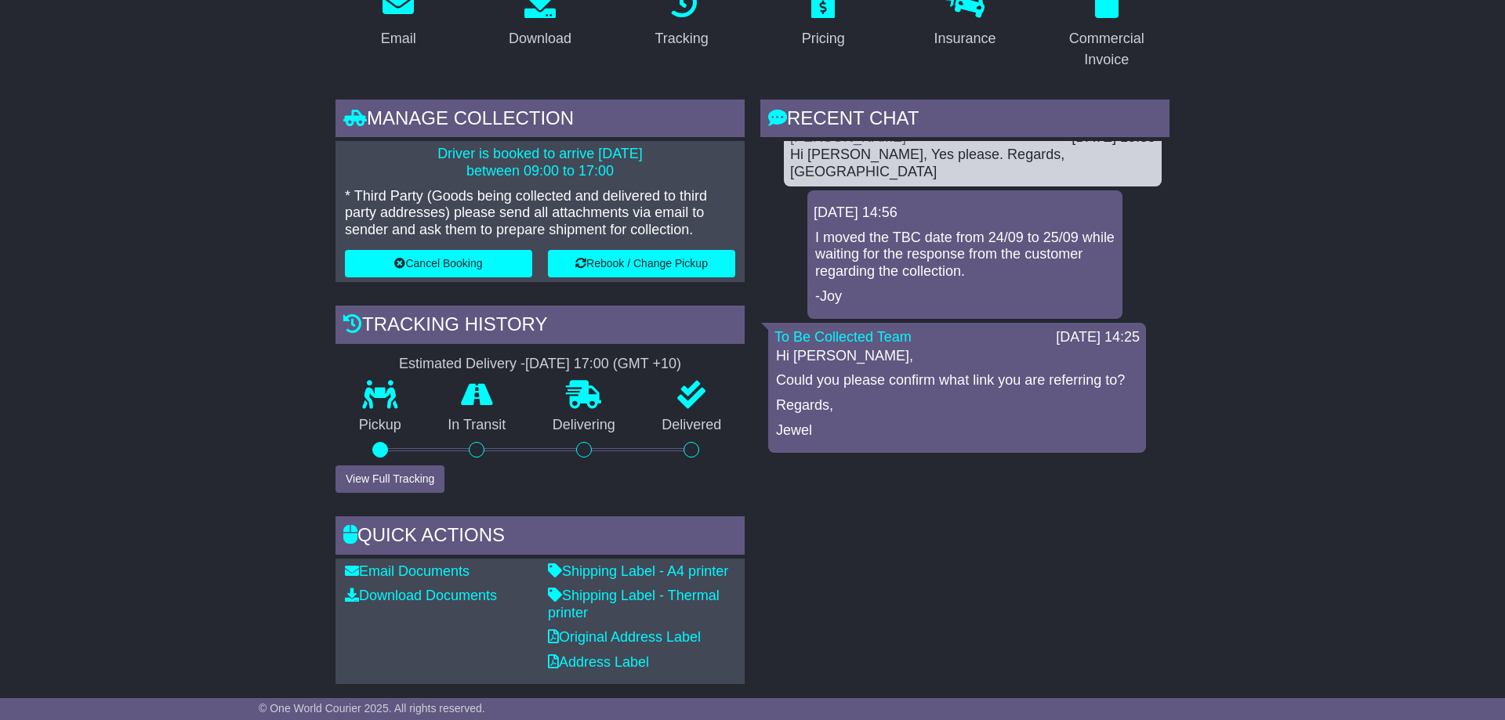
scroll to position [1975, 0]
